Goal: Use online tool/utility

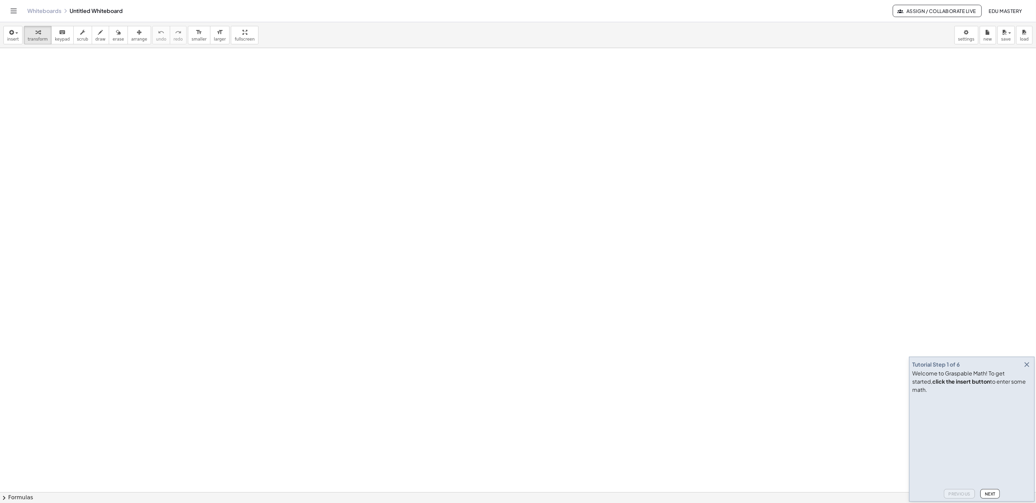
click at [1032, 368] on div "Tutorial Step 1 of 6 Welcome to Graspable Math! To get started, click the inser…" at bounding box center [973, 429] width 126 height 145
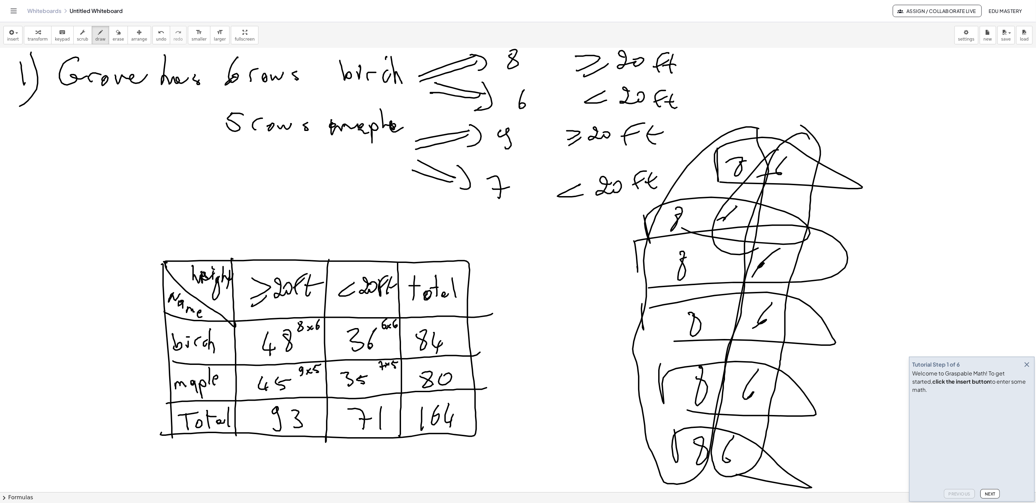
click at [1029, 369] on icon "button" at bounding box center [1027, 365] width 8 height 8
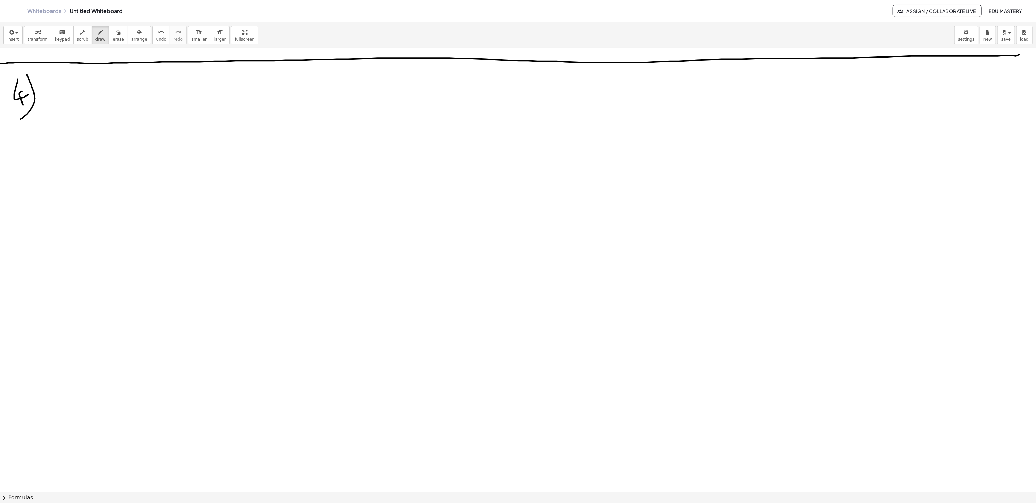
scroll to position [1286, 0]
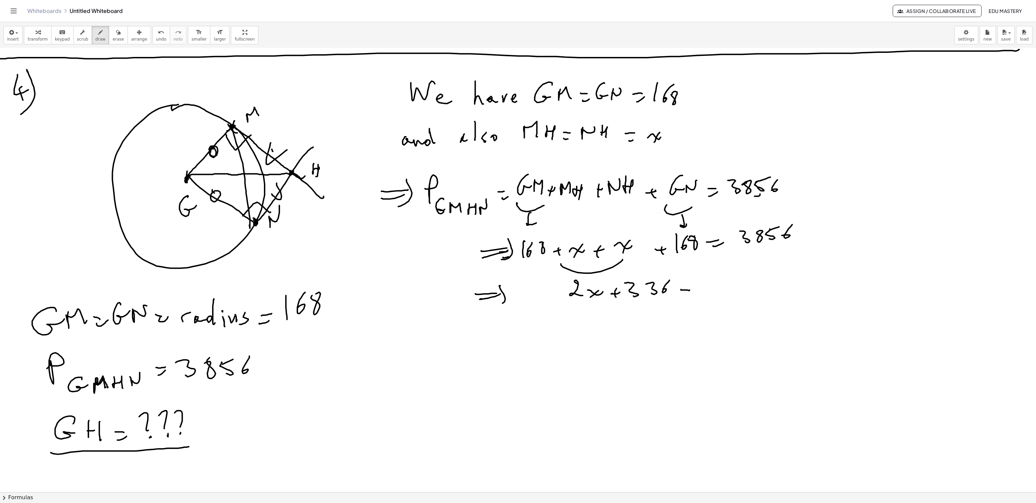
drag, startPoint x: 686, startPoint y: 295, endPoint x: 701, endPoint y: 282, distance: 20.3
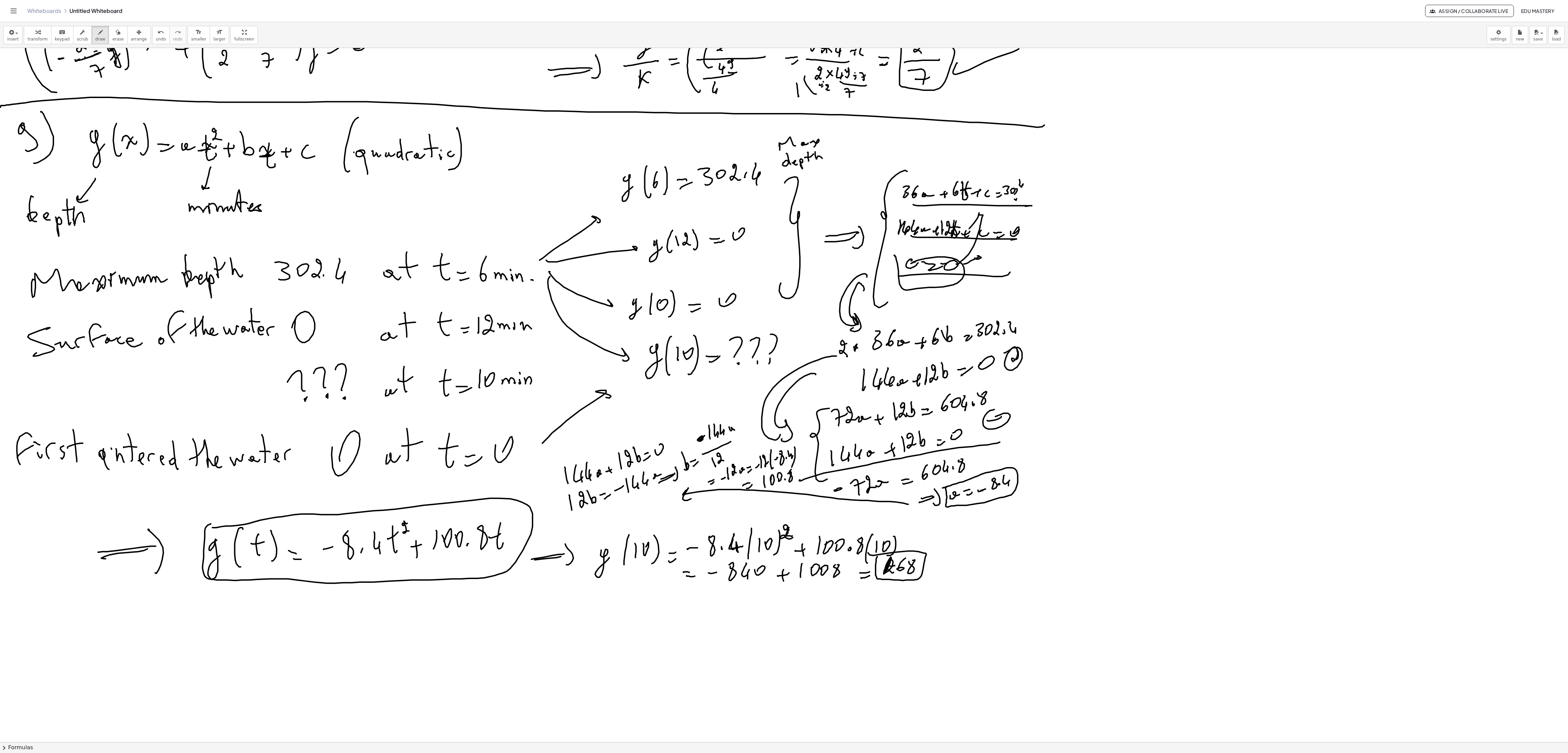
scroll to position [3291, 0]
click at [1045, 5] on div "Whiteboards Untitled Whiteboard Assign / Collaborate Live Edu Mastery" at bounding box center [784, 11] width 1552 height 22
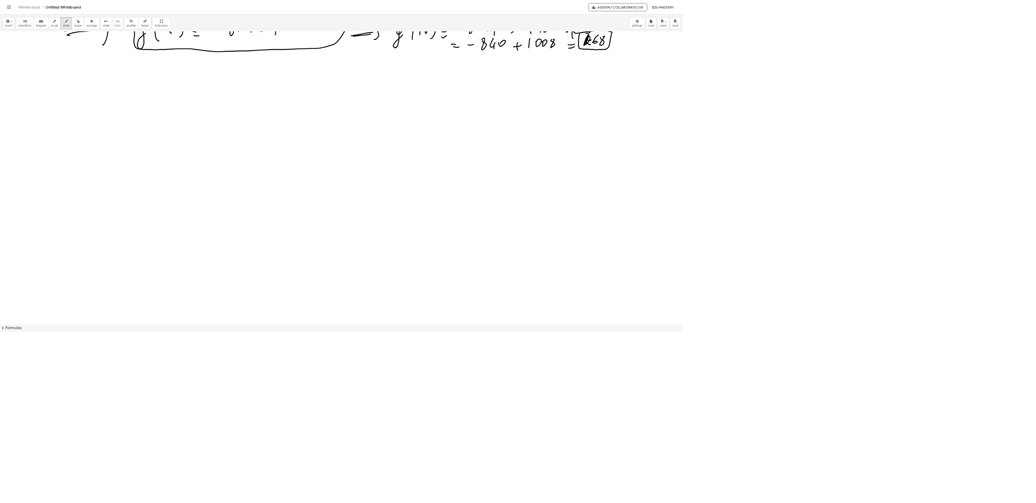
scroll to position [3805, 0]
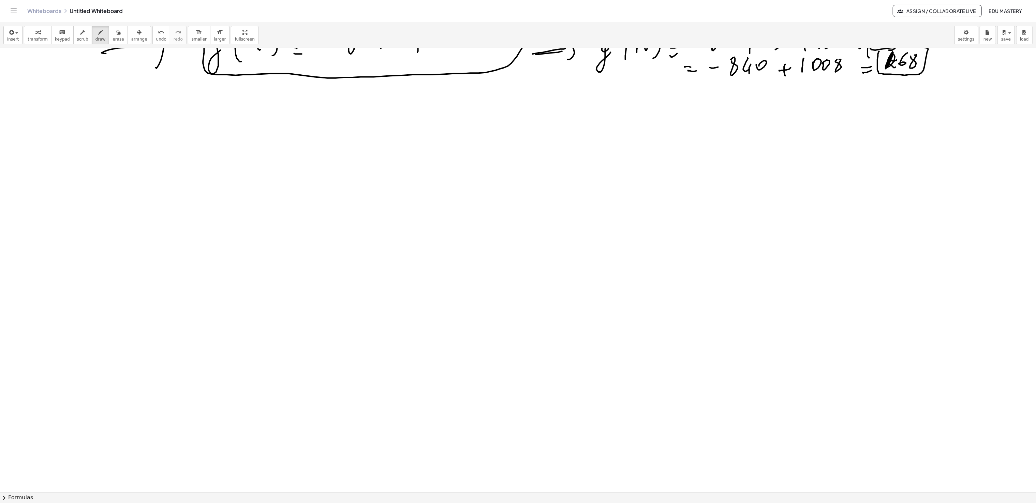
click at [753, 31] on div "insert select one: Math Expression Function Text Youtube Video Graphing Geometr…" at bounding box center [518, 36] width 1036 height 26
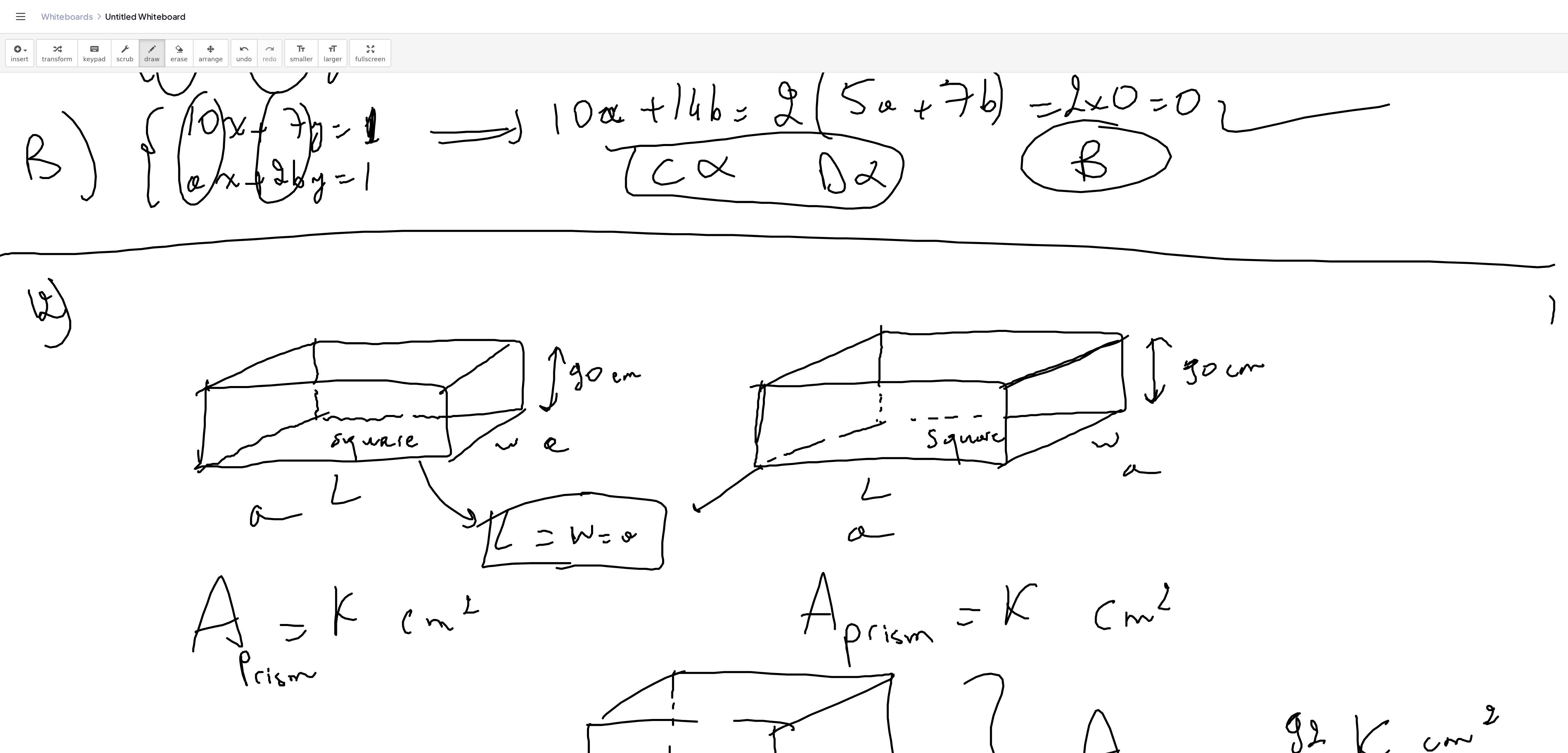
scroll to position [4619, 0]
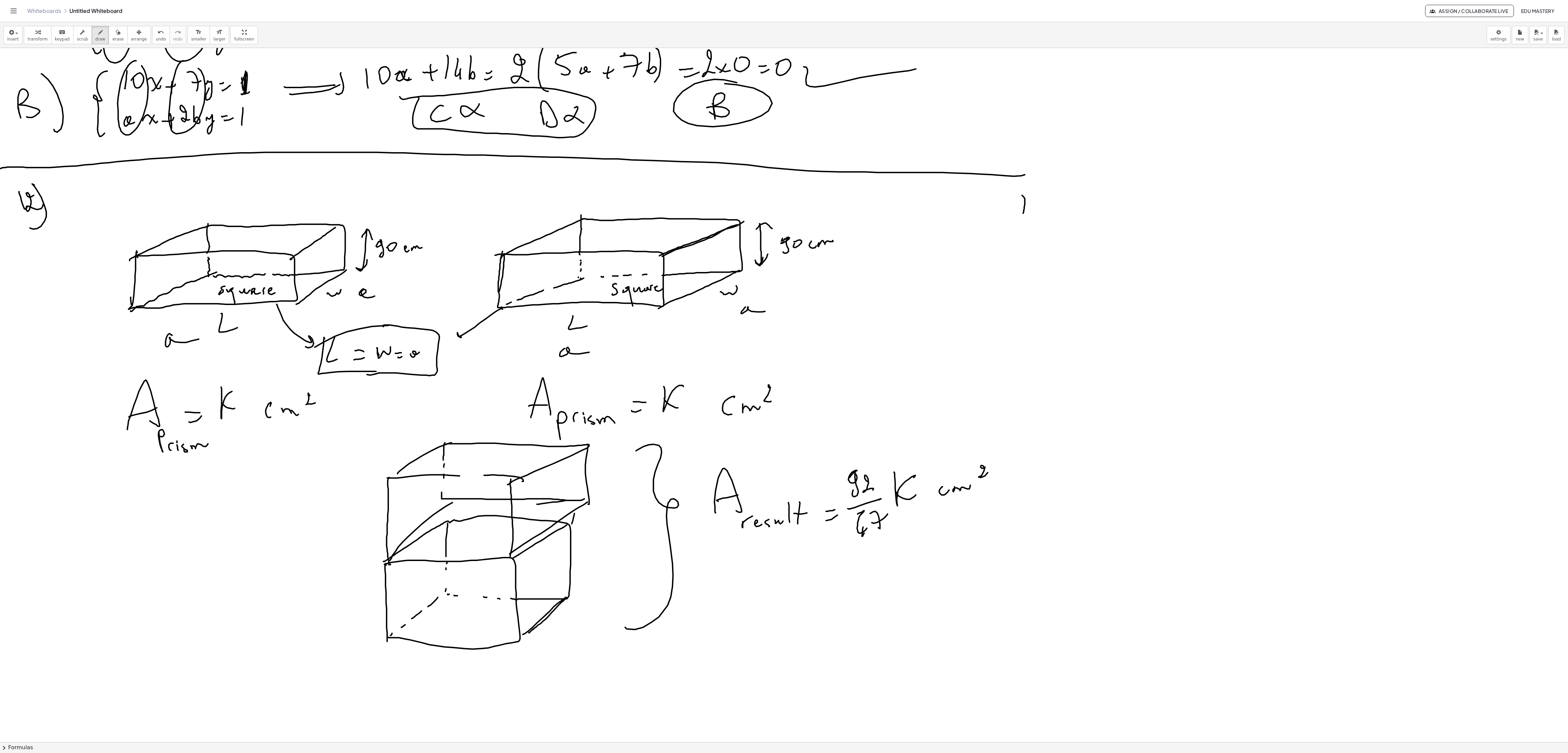
click at [1045, 35] on div "insert select one: Math Expression Function Text Youtube Video Graphing Geometr…" at bounding box center [784, 36] width 1568 height 26
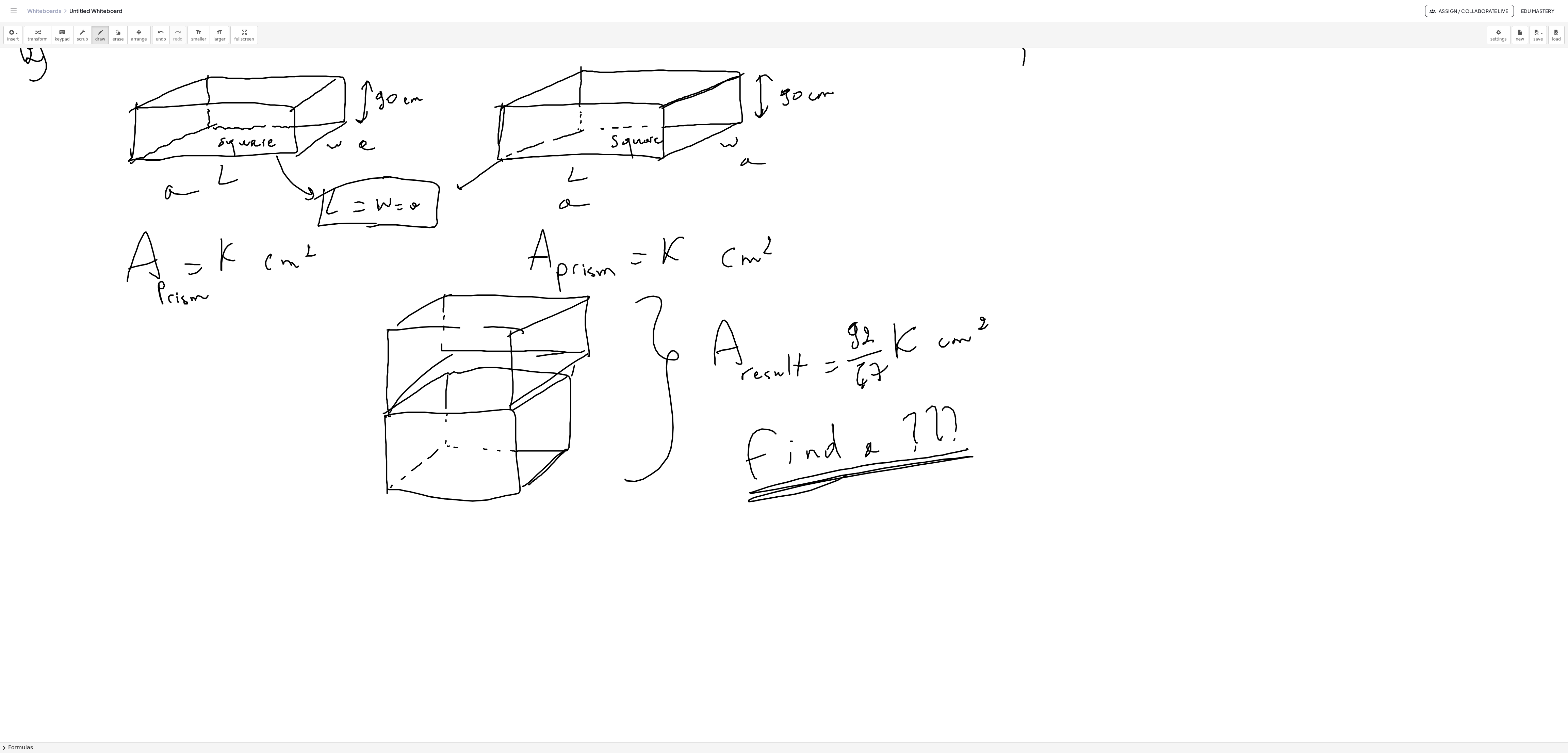
scroll to position [4743, 0]
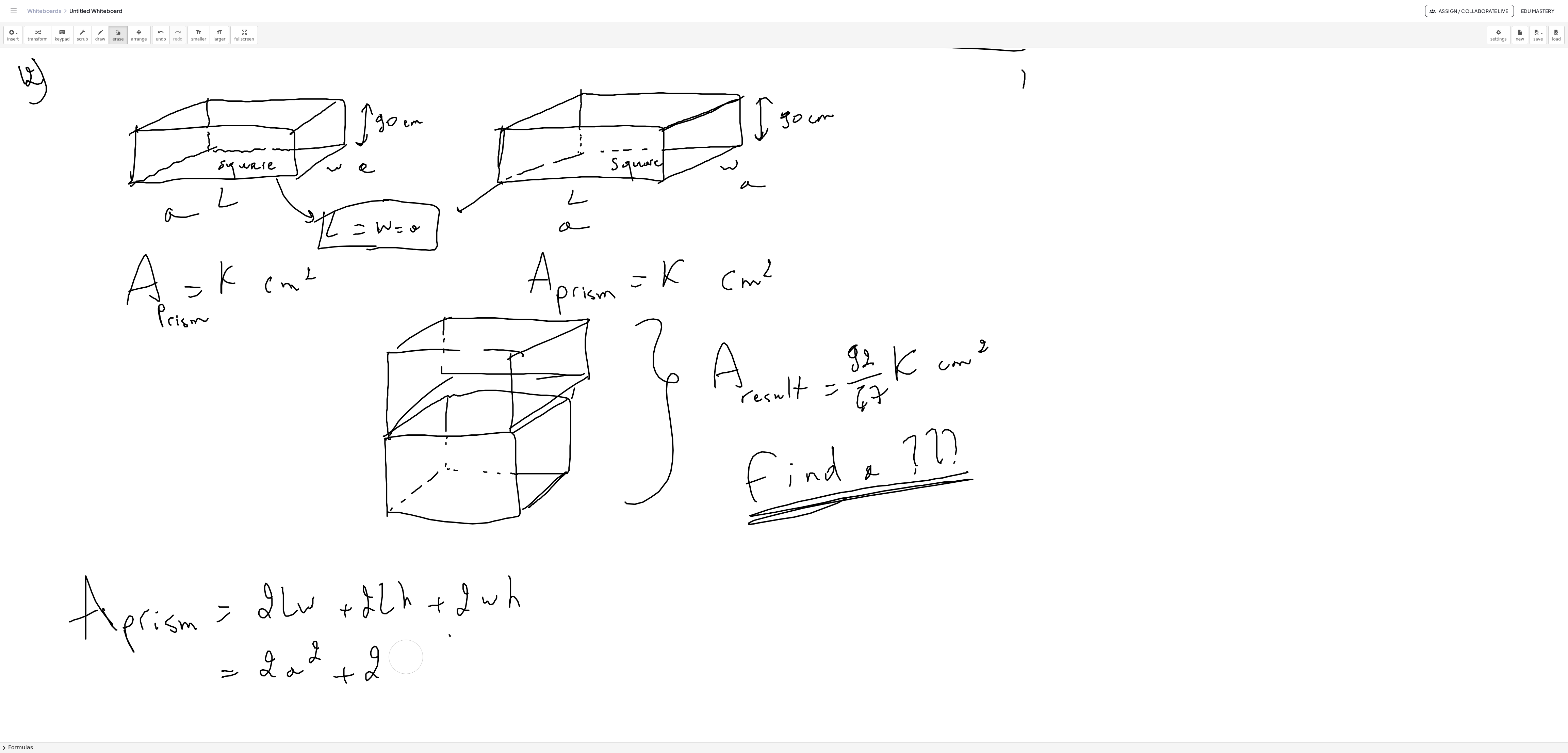
click at [92, 43] on button "draw" at bounding box center [101, 35] width 18 height 18
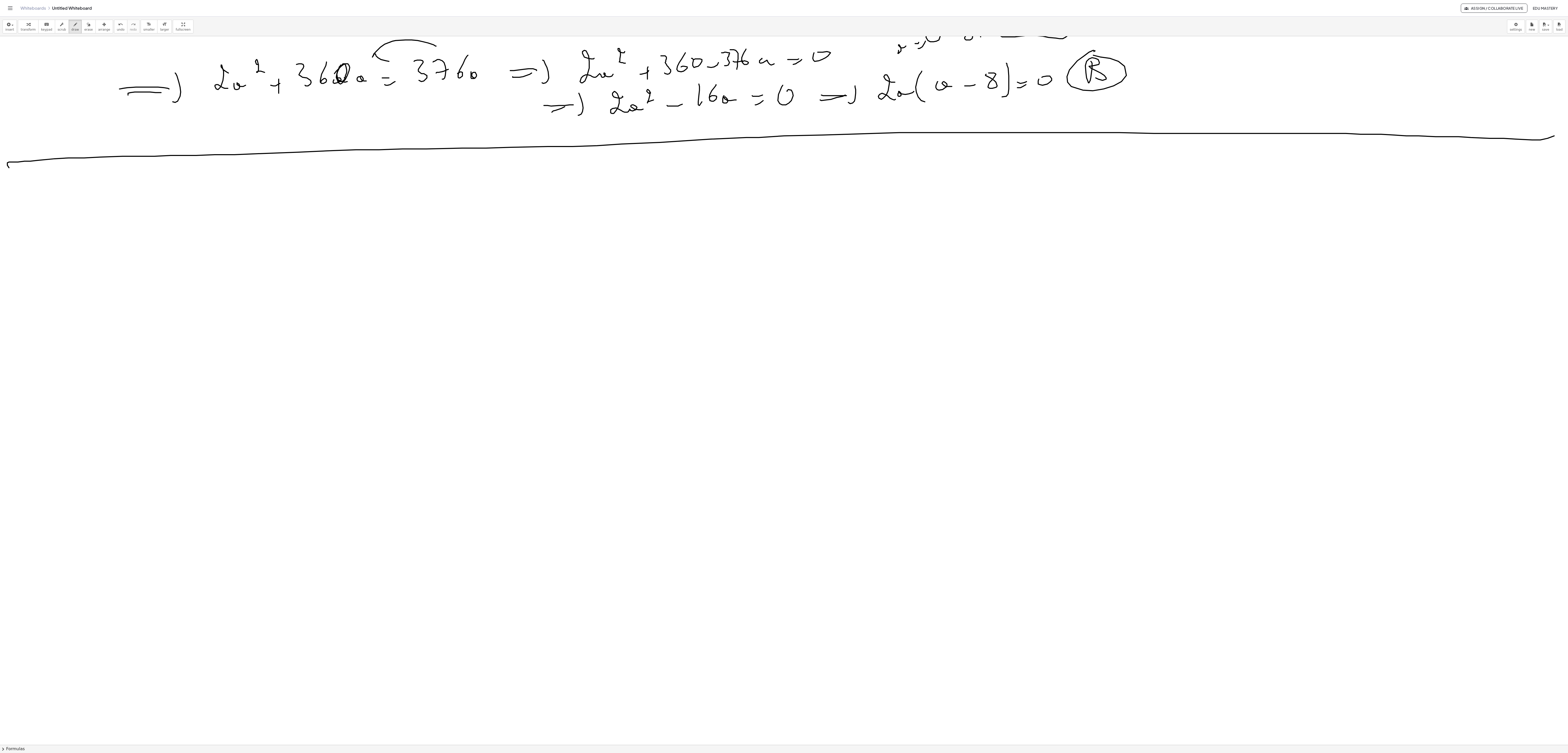
scroll to position [4439, 0]
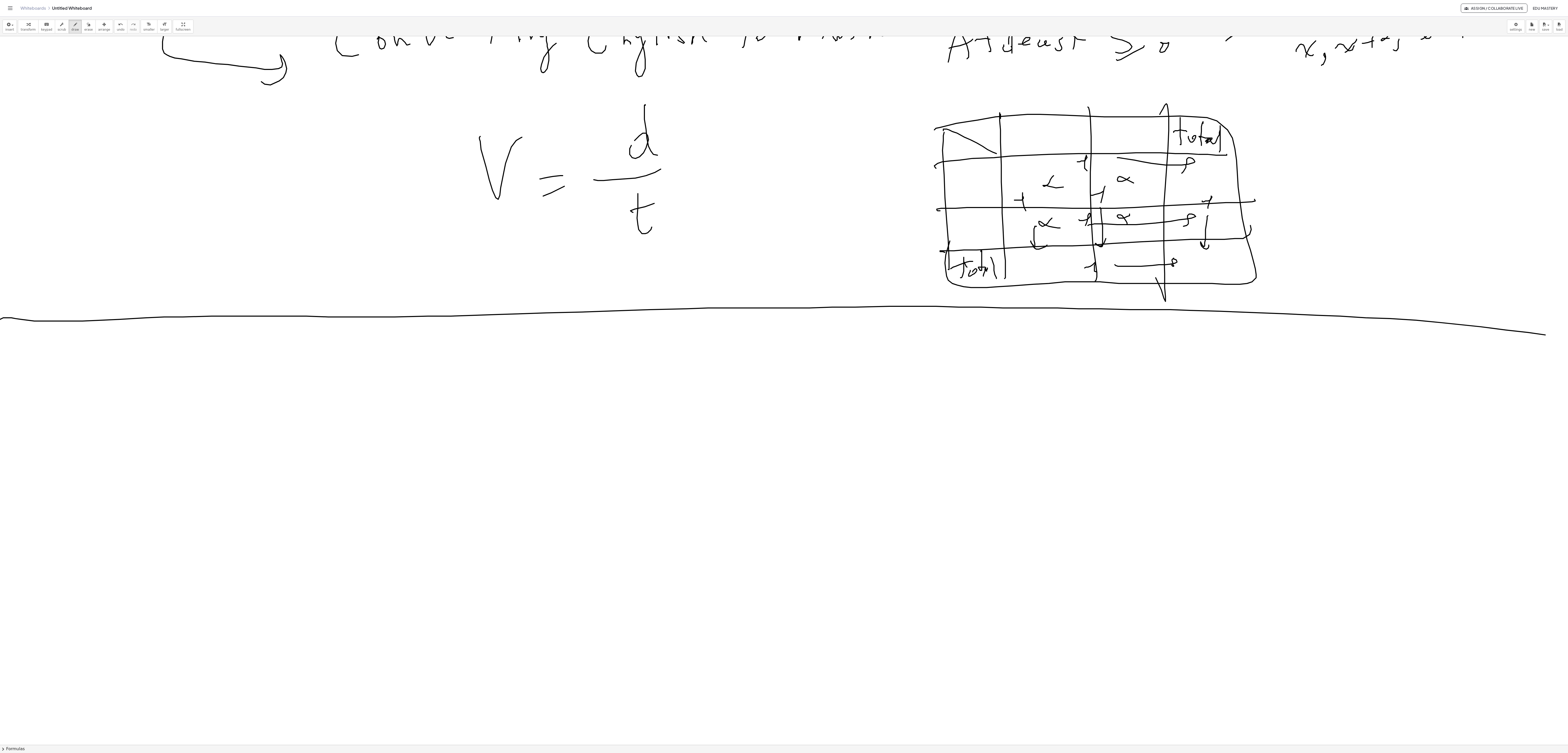
scroll to position [7258, 0]
